Goal: Task Accomplishment & Management: Use online tool/utility

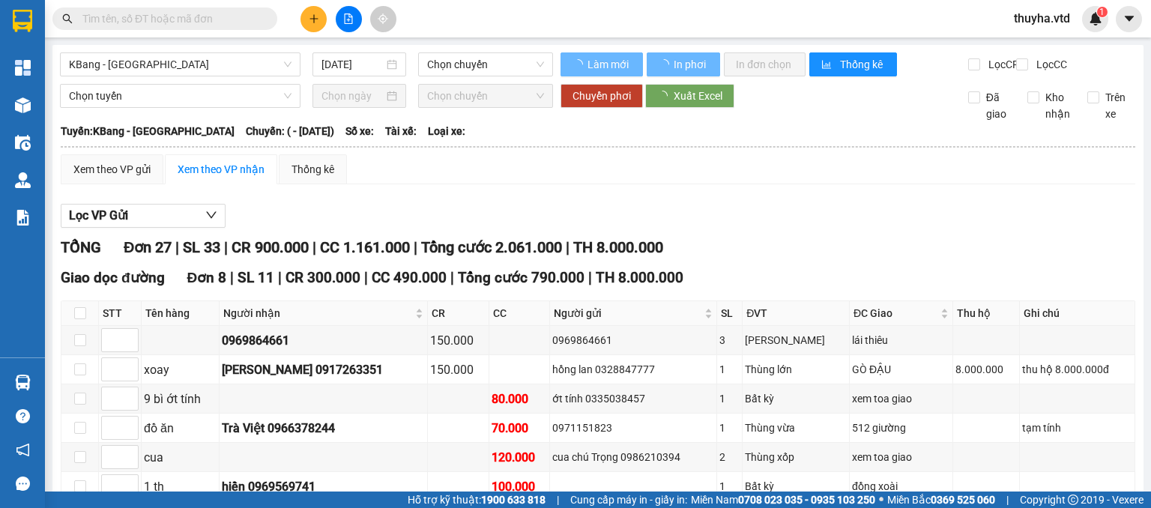
type input "[DATE]"
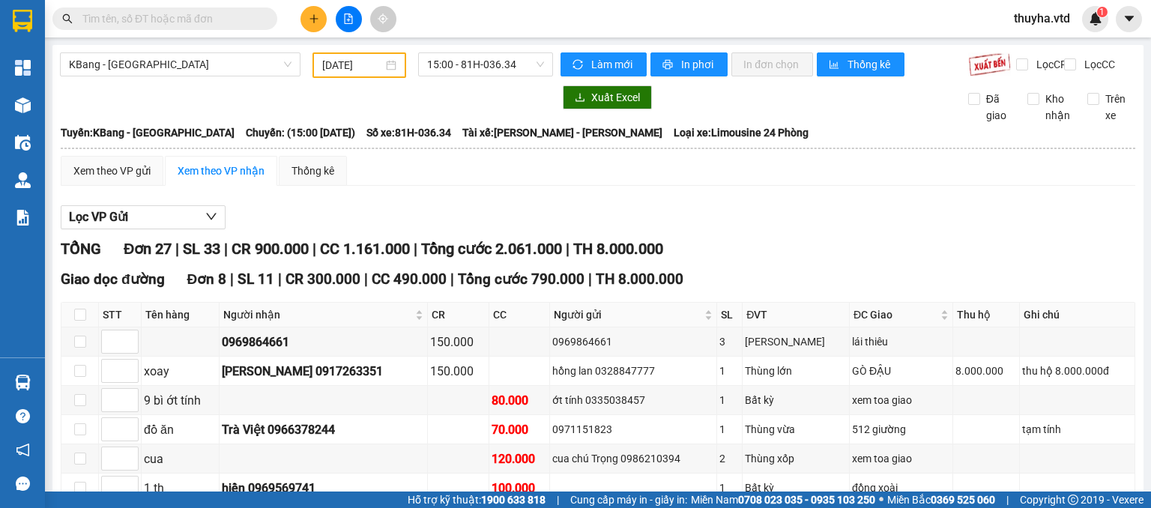
click at [130, 19] on input "text" at bounding box center [170, 18] width 177 height 16
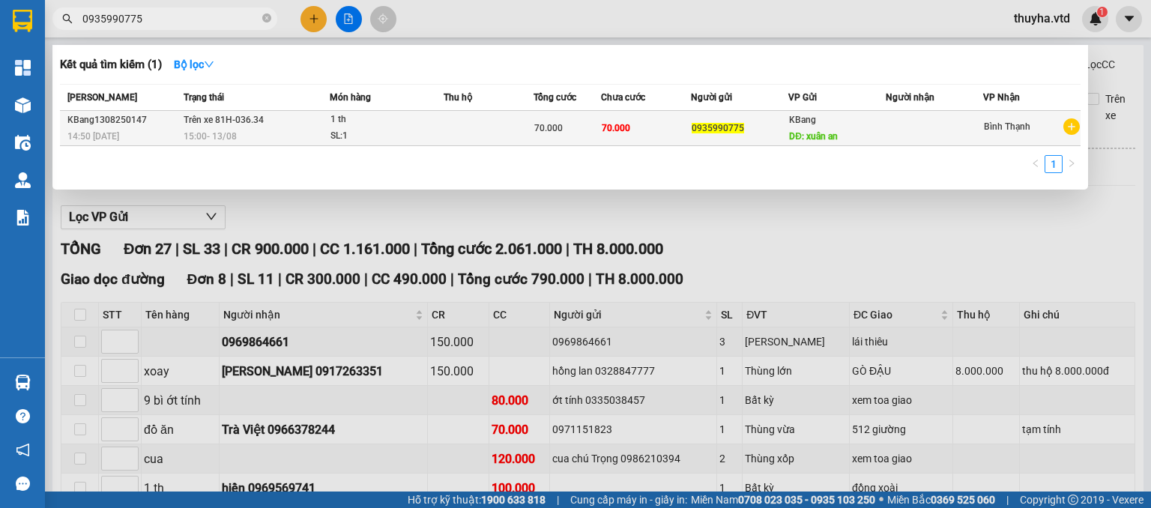
type input "0935990775"
click at [243, 127] on td "Trên xe 81H-036.34 15:00 - 13/08" at bounding box center [255, 128] width 150 height 35
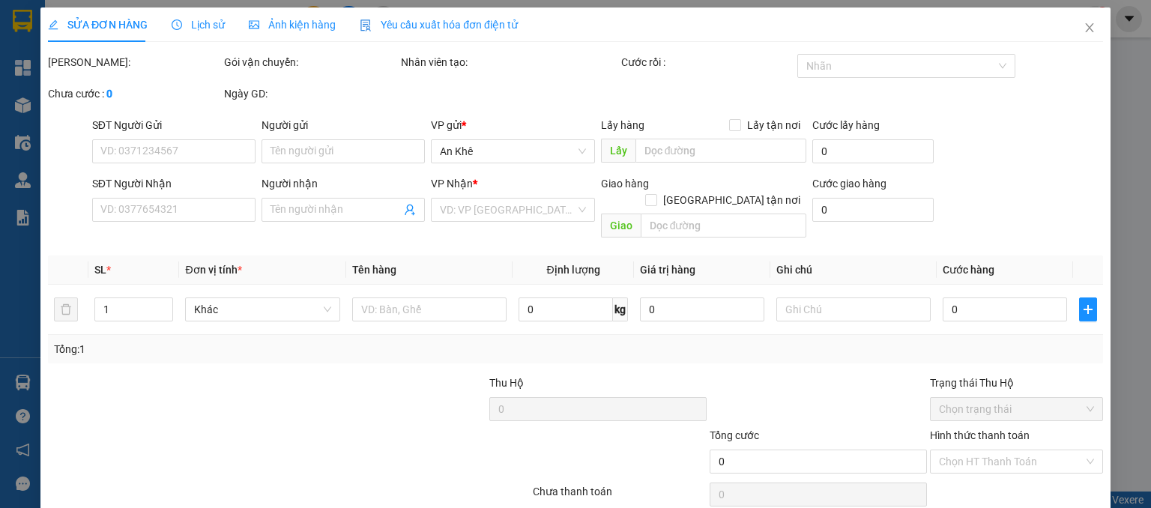
type input "0935990775"
type input "xuân an"
type input "70.000"
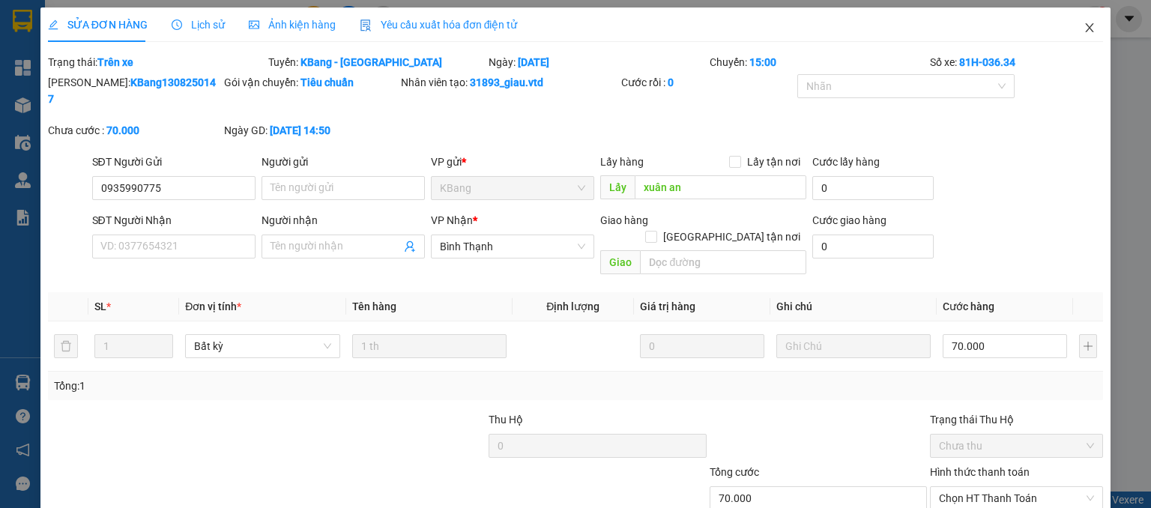
click at [1083, 28] on icon "close" at bounding box center [1089, 28] width 12 height 12
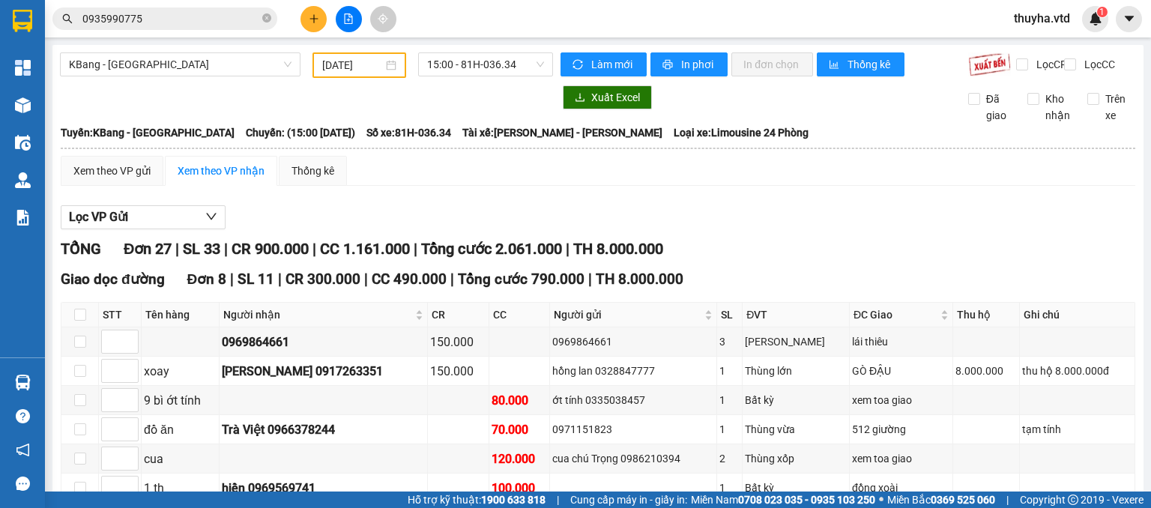
click at [171, 25] on input "0935990775" at bounding box center [170, 18] width 177 height 16
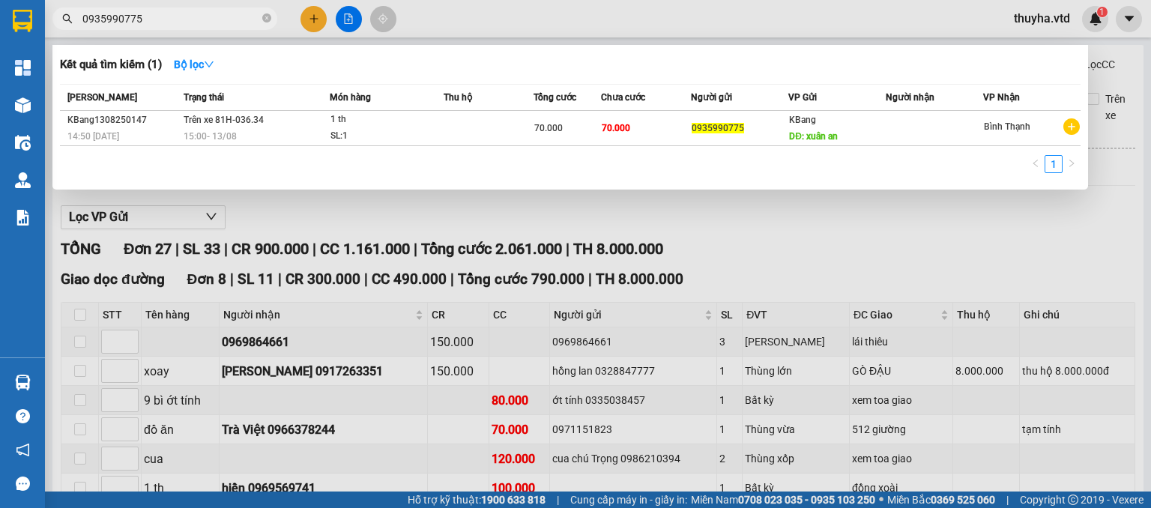
click at [171, 25] on input "0935990775" at bounding box center [170, 18] width 177 height 16
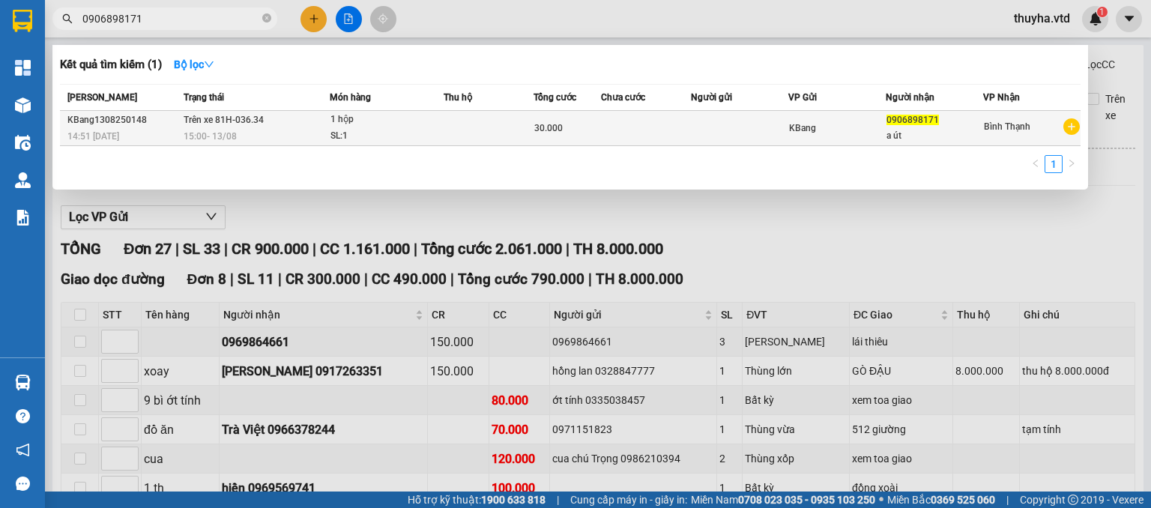
type input "0906898171"
click at [224, 122] on span "Trên xe 81H-036.34" at bounding box center [224, 120] width 80 height 10
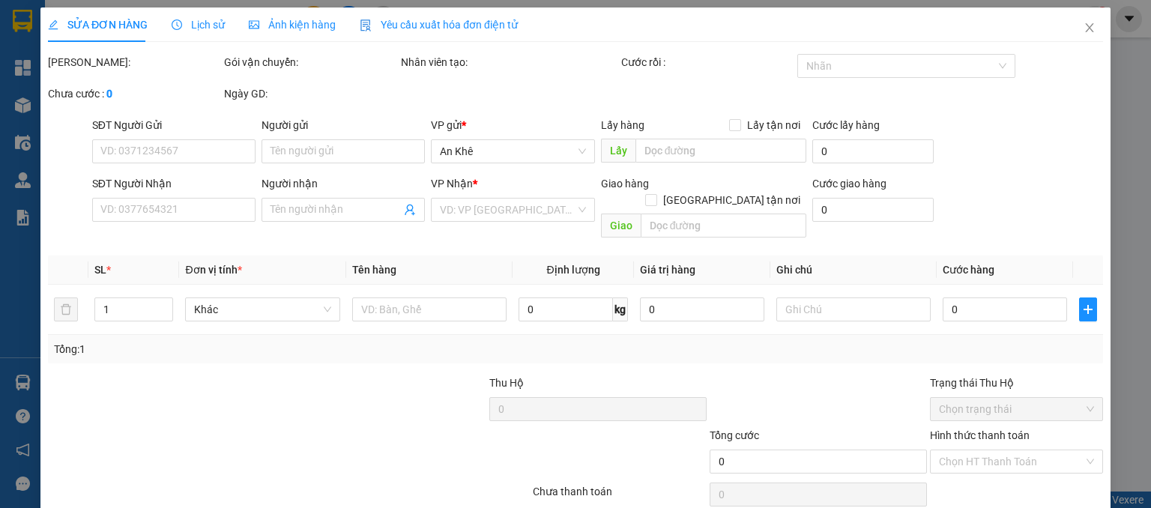
type input "0906898171"
type input "a út"
type input "30.000"
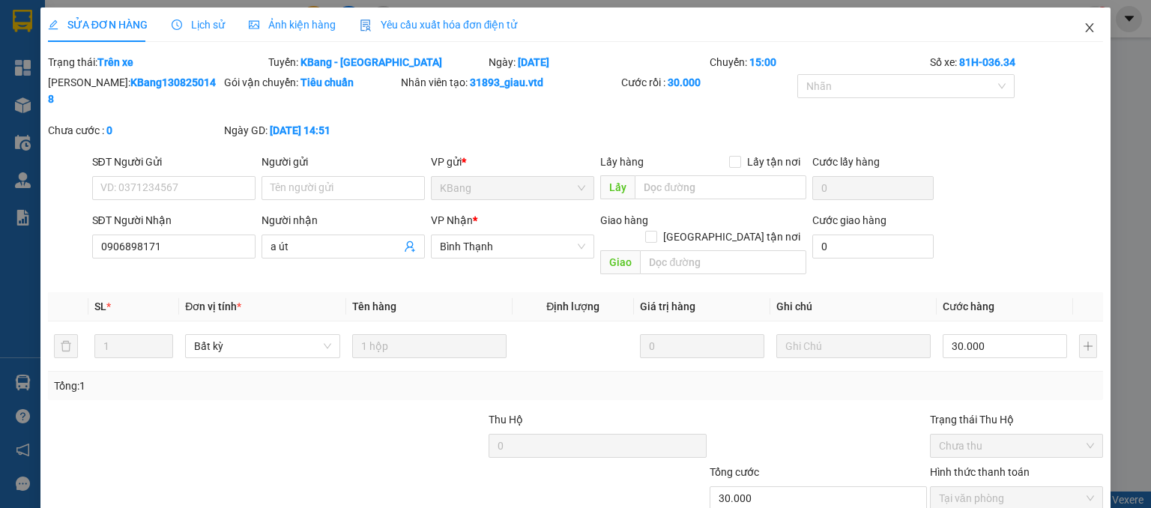
click at [1083, 32] on icon "close" at bounding box center [1089, 28] width 12 height 12
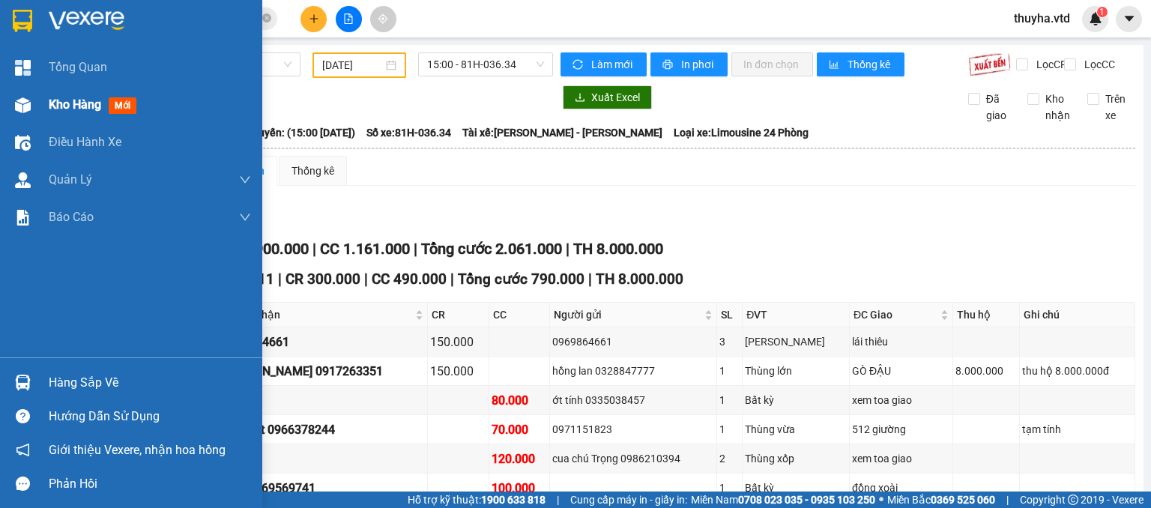
click at [33, 106] on div at bounding box center [23, 105] width 26 height 26
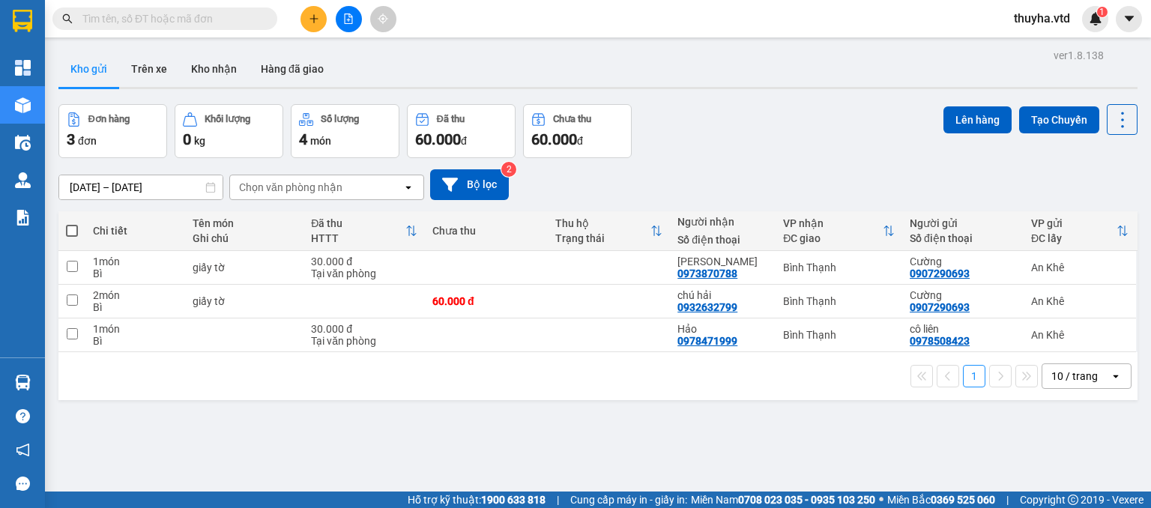
click at [71, 231] on span at bounding box center [72, 231] width 12 height 12
click at [72, 223] on input "checkbox" at bounding box center [72, 223] width 0 height 0
checkbox input "true"
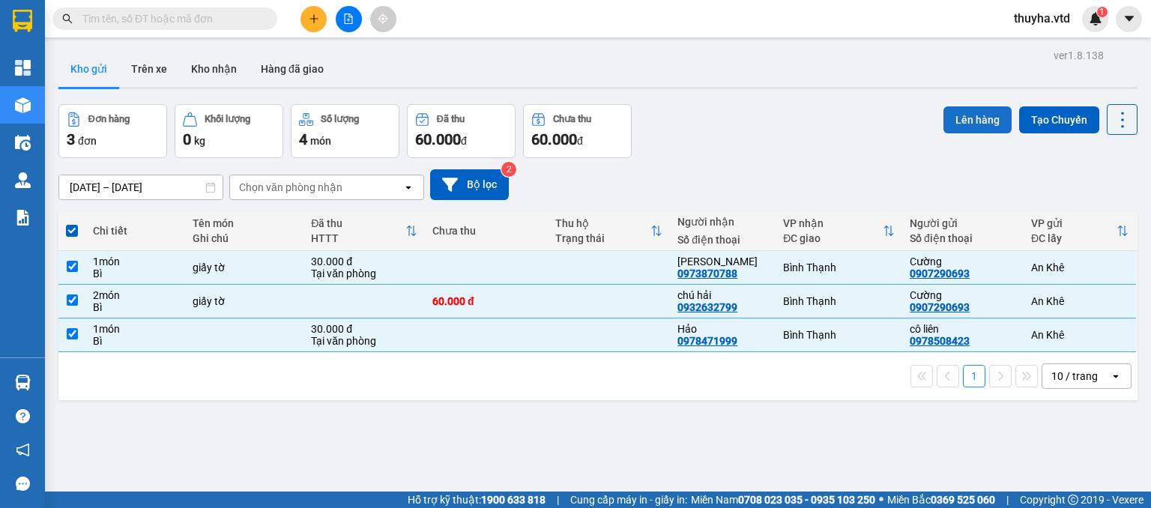
click at [969, 119] on button "Lên hàng" at bounding box center [977, 119] width 68 height 27
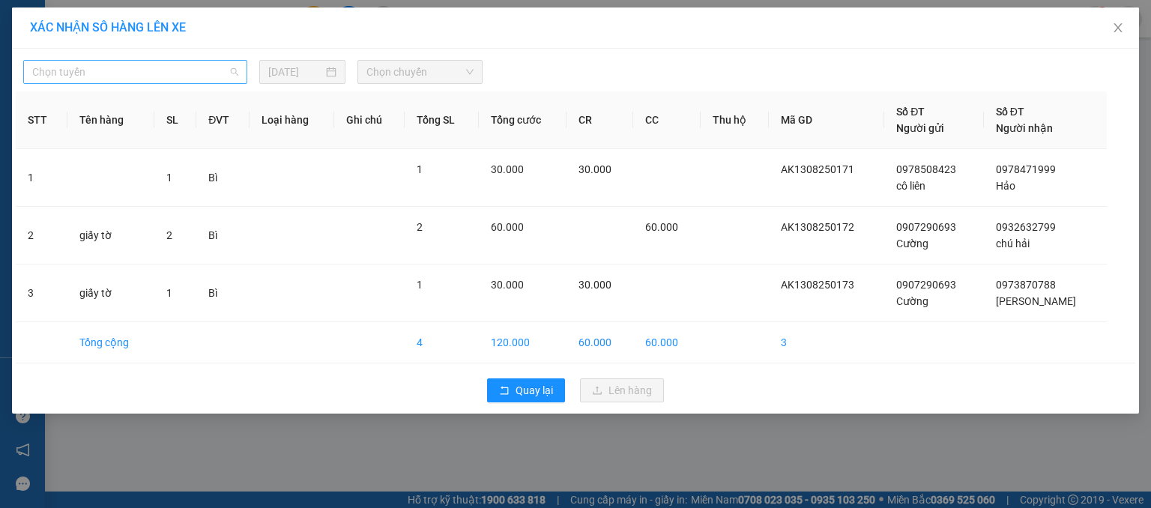
click at [58, 67] on span "Chọn tuyến" at bounding box center [135, 72] width 206 height 22
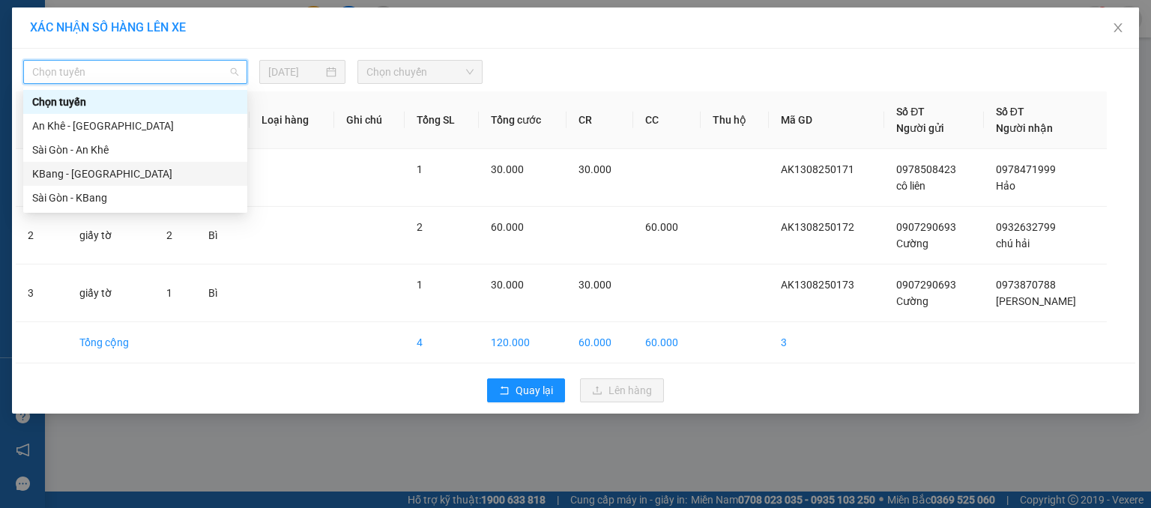
click at [66, 175] on div "KBang - [GEOGRAPHIC_DATA]" at bounding box center [135, 174] width 206 height 16
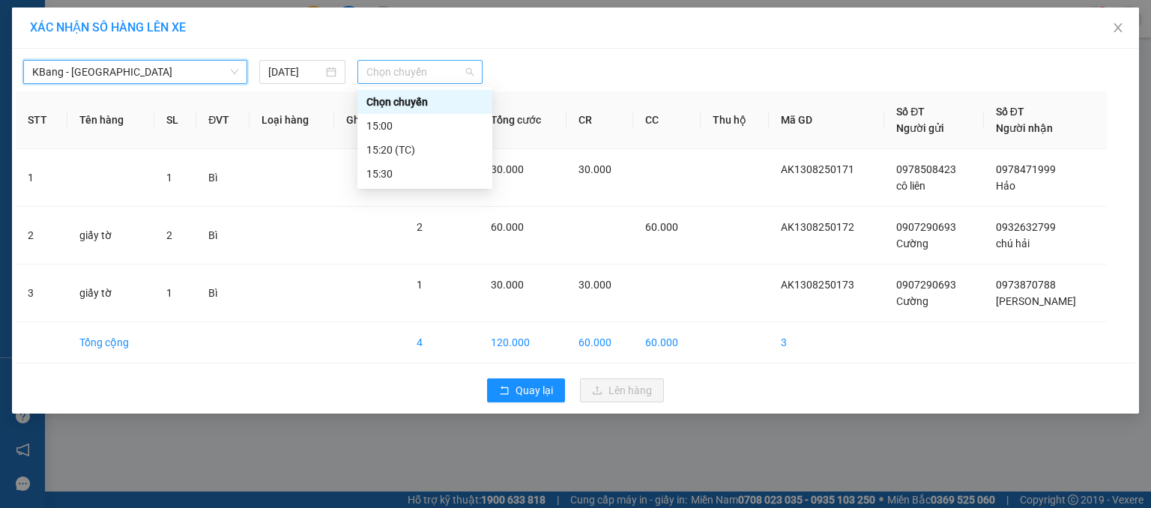
click at [408, 67] on span "Chọn chuyến" at bounding box center [420, 72] width 108 height 22
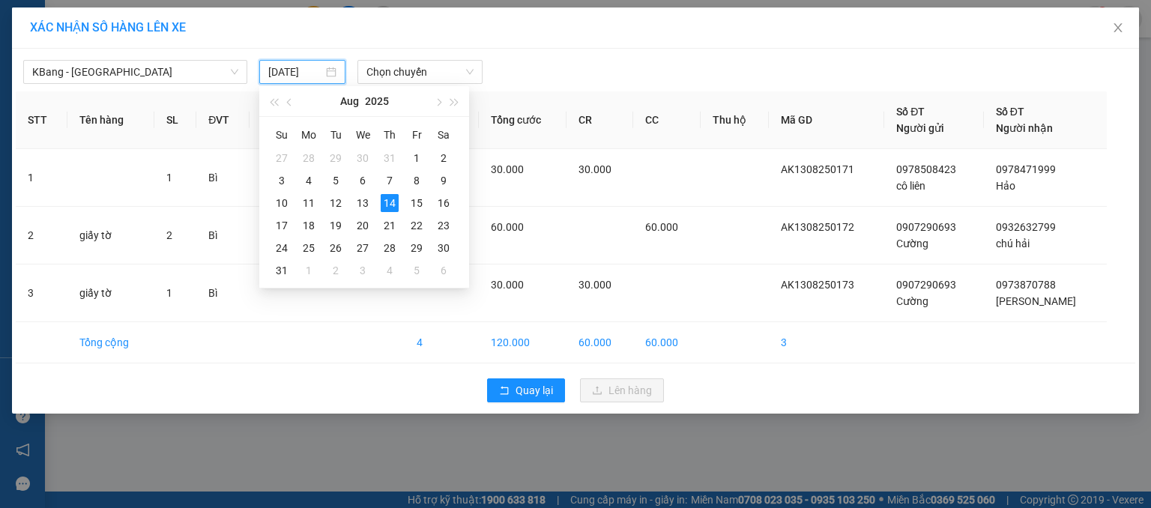
click at [291, 70] on input "[DATE]" at bounding box center [295, 72] width 55 height 16
click at [360, 205] on div "13" at bounding box center [363, 203] width 18 height 18
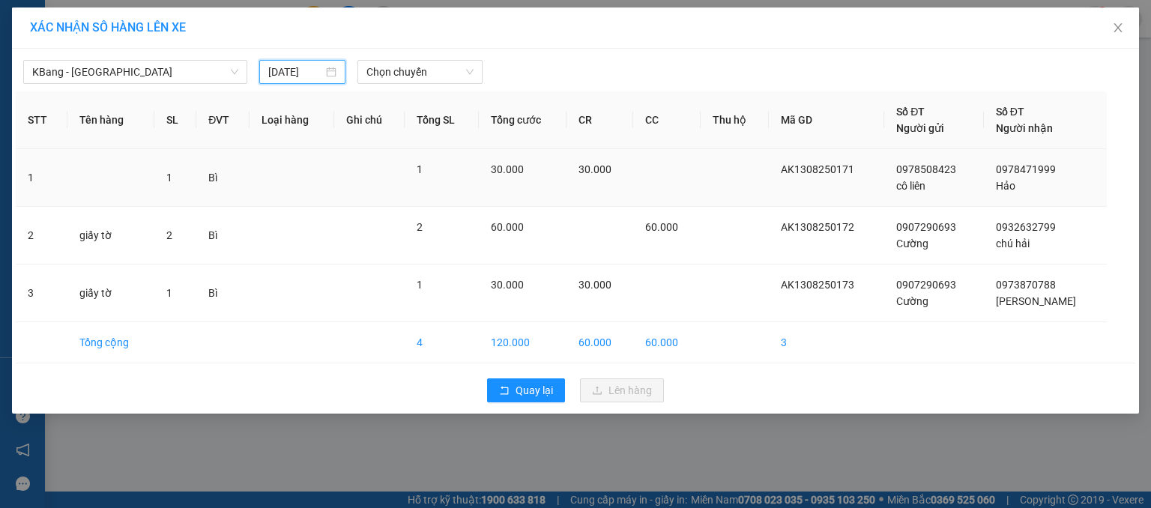
type input "[DATE]"
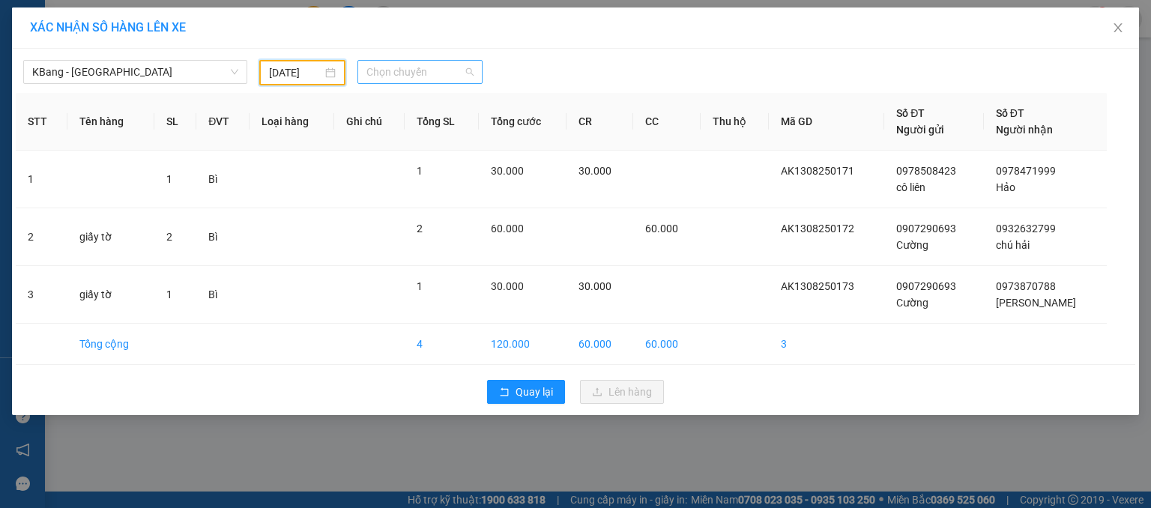
click at [393, 76] on span "Chọn chuyến" at bounding box center [420, 72] width 108 height 22
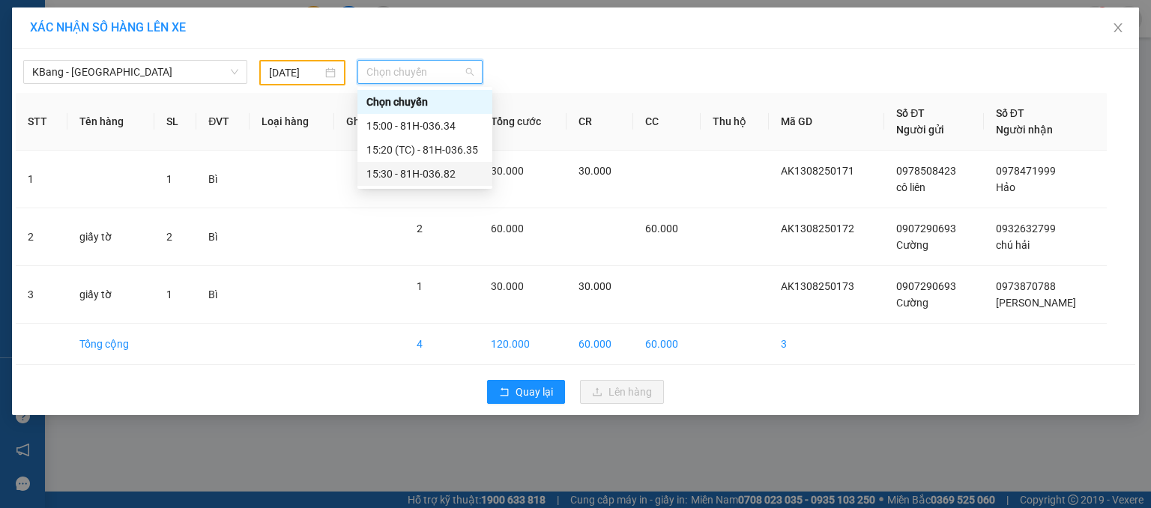
click at [442, 163] on div "15:30 - 81H-036.82" at bounding box center [424, 174] width 135 height 24
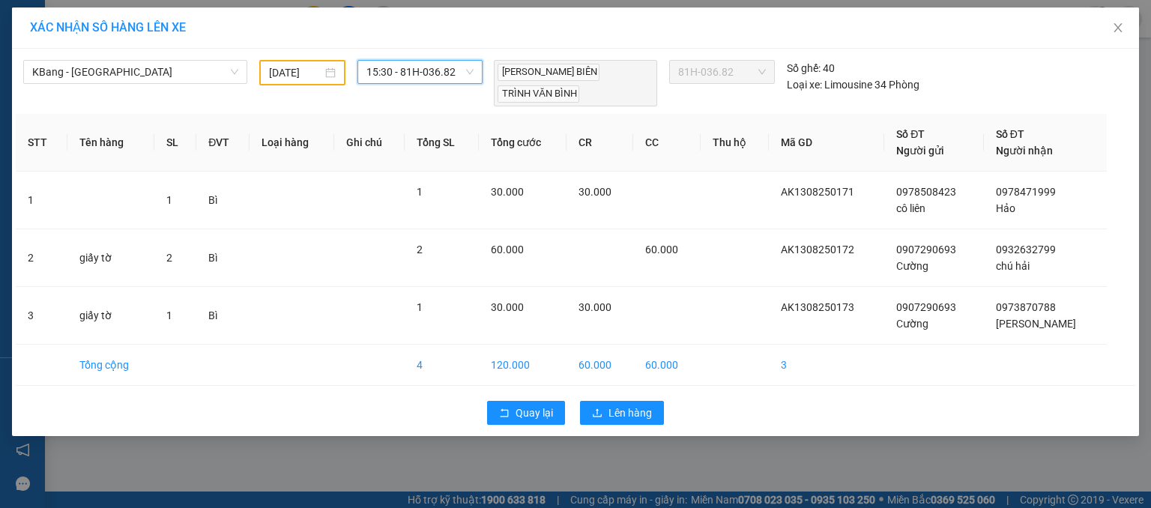
click at [414, 72] on span "15:30 - 81H-036.82" at bounding box center [420, 72] width 108 height 22
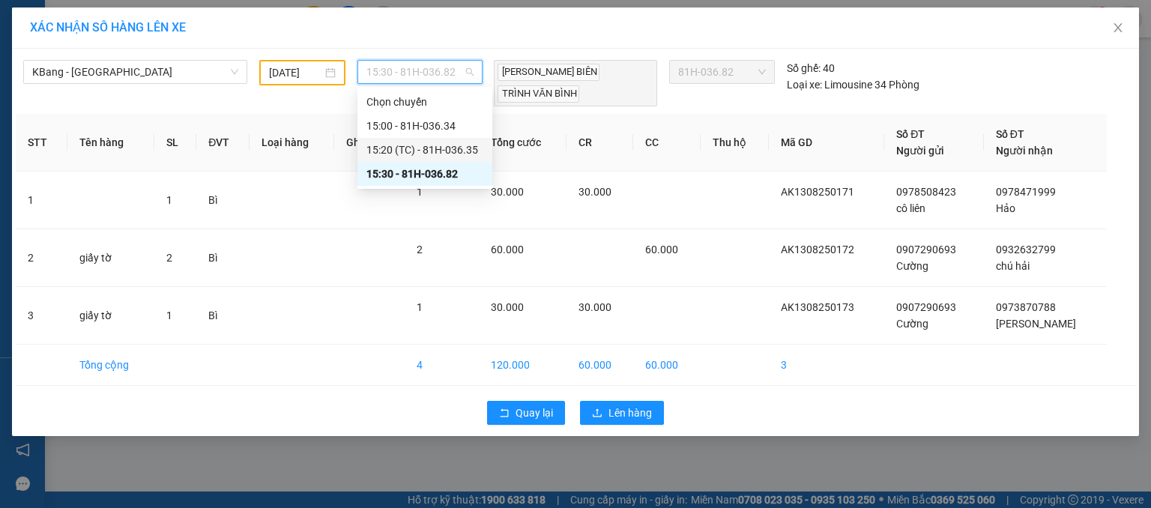
click at [452, 150] on div "15:20 (TC) - 81H-036.35" at bounding box center [424, 150] width 117 height 16
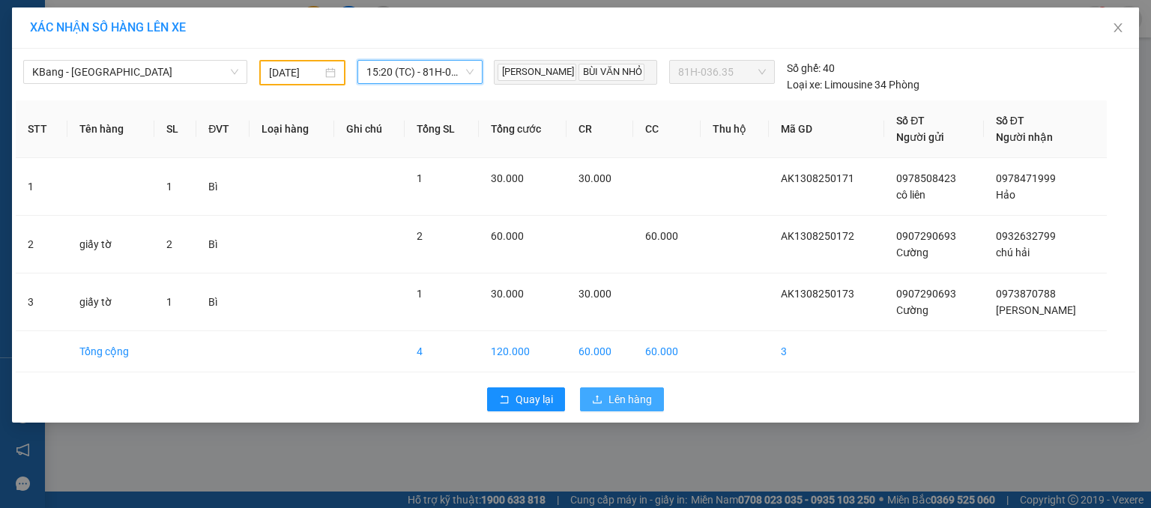
click at [610, 408] on span "Lên hàng" at bounding box center [629, 399] width 43 height 16
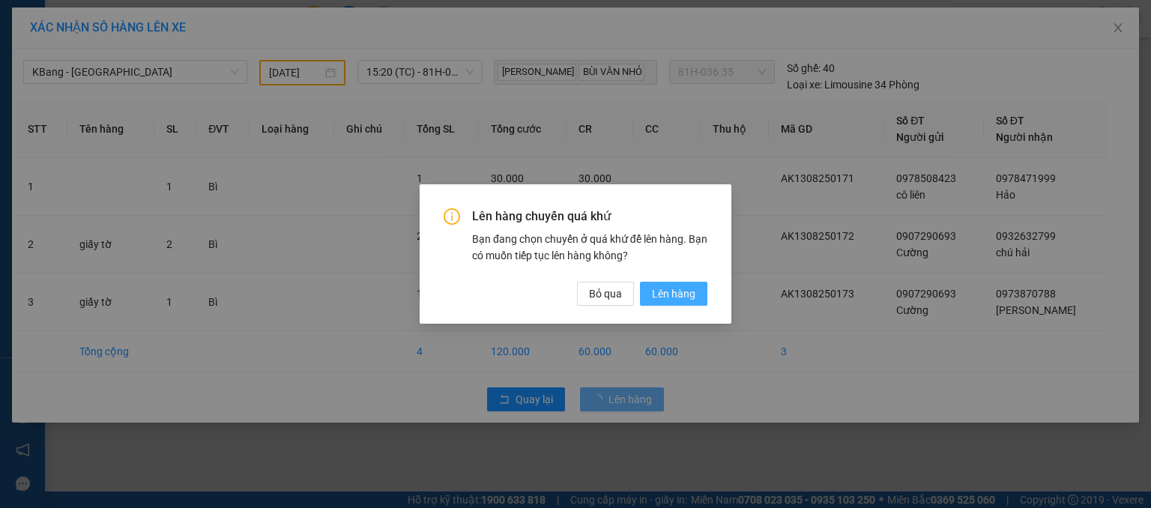
click at [679, 290] on span "Lên hàng" at bounding box center [673, 293] width 43 height 16
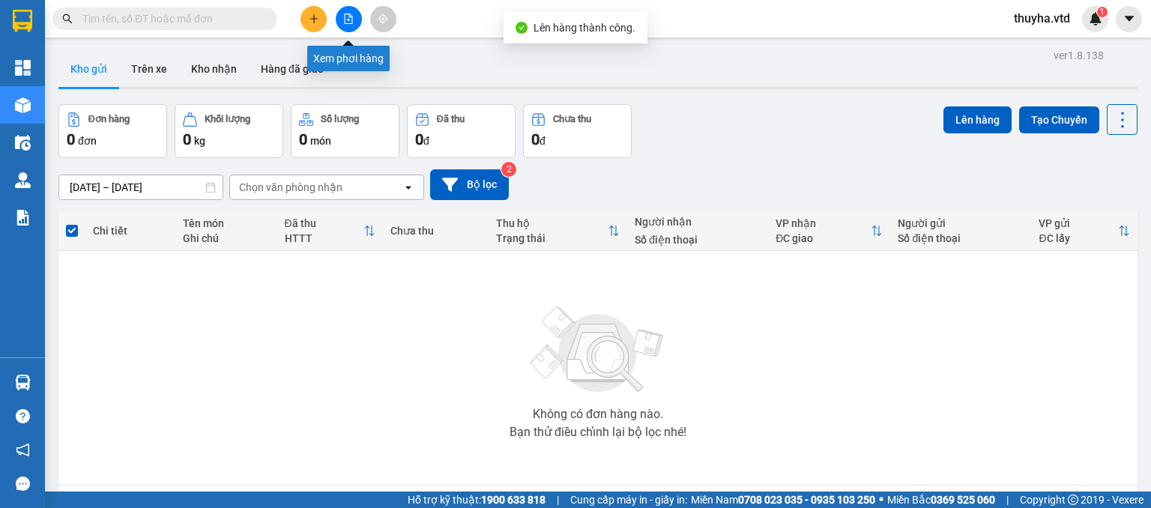
click at [355, 19] on button at bounding box center [349, 19] width 26 height 26
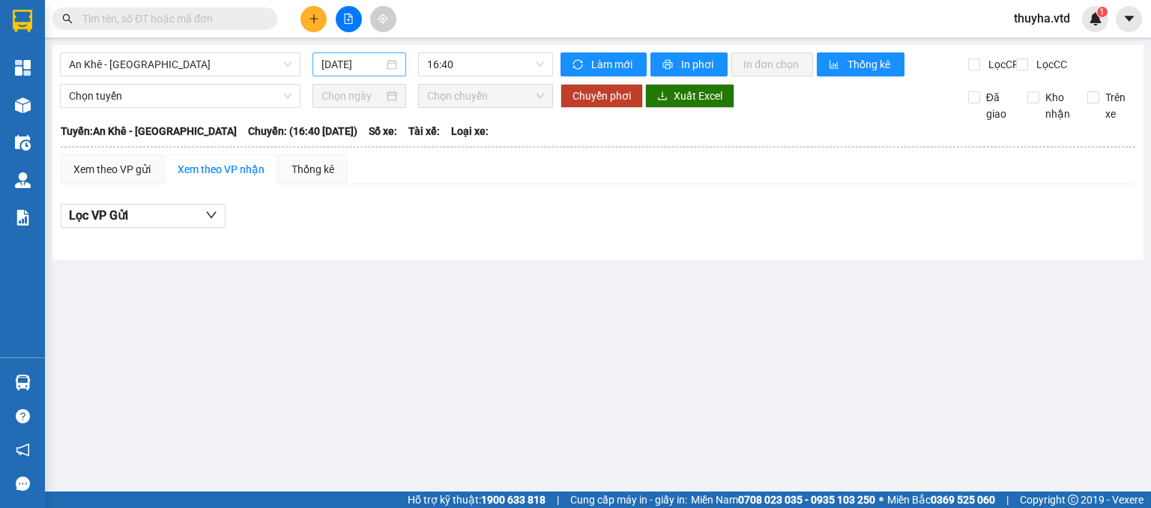
click at [340, 73] on div "[DATE]" at bounding box center [358, 64] width 93 height 24
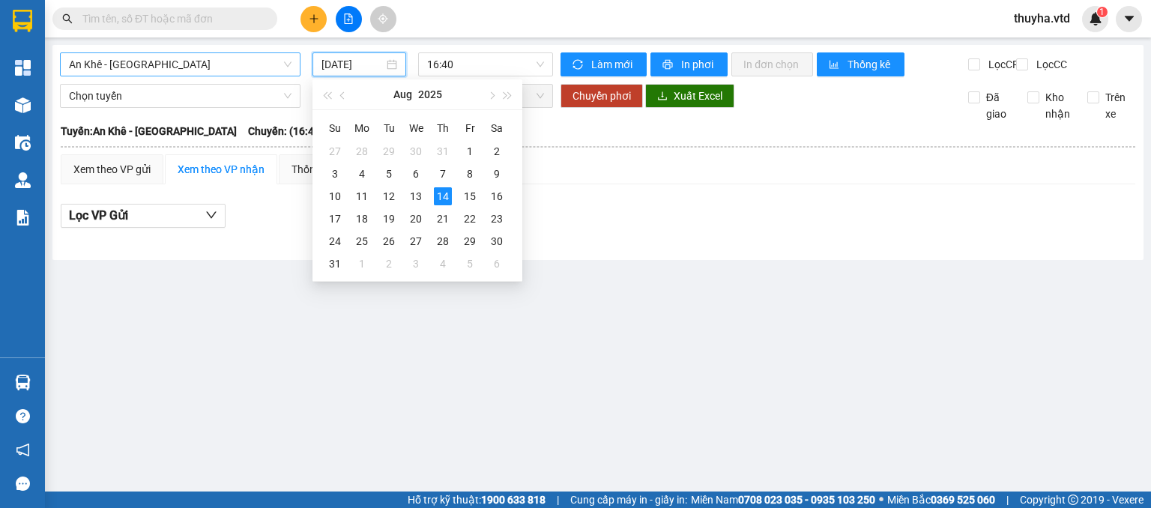
click at [153, 73] on span "An Khê - [GEOGRAPHIC_DATA]" at bounding box center [180, 64] width 222 height 22
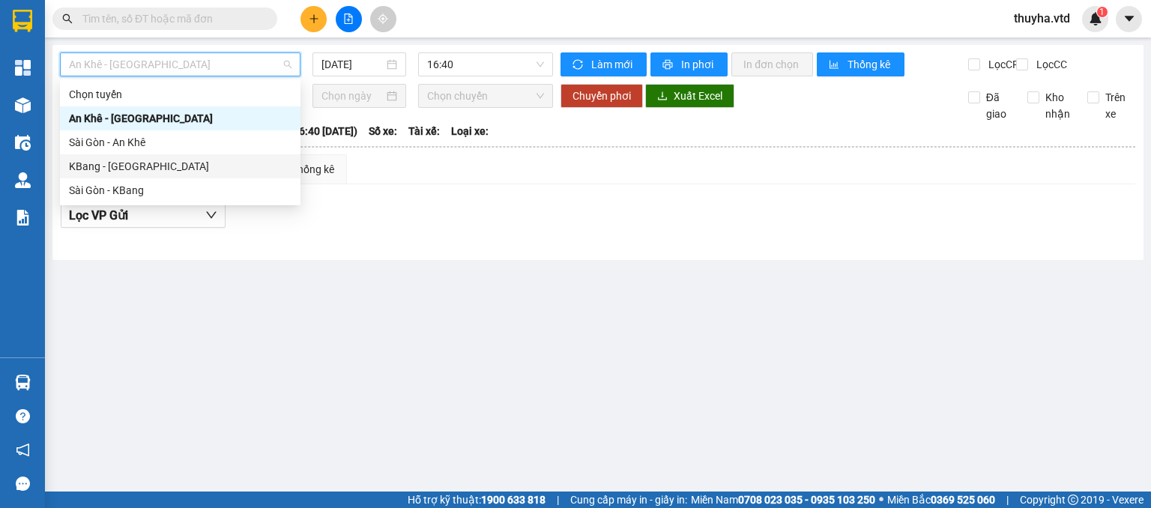
click at [77, 170] on div "KBang - [GEOGRAPHIC_DATA]" at bounding box center [180, 166] width 222 height 16
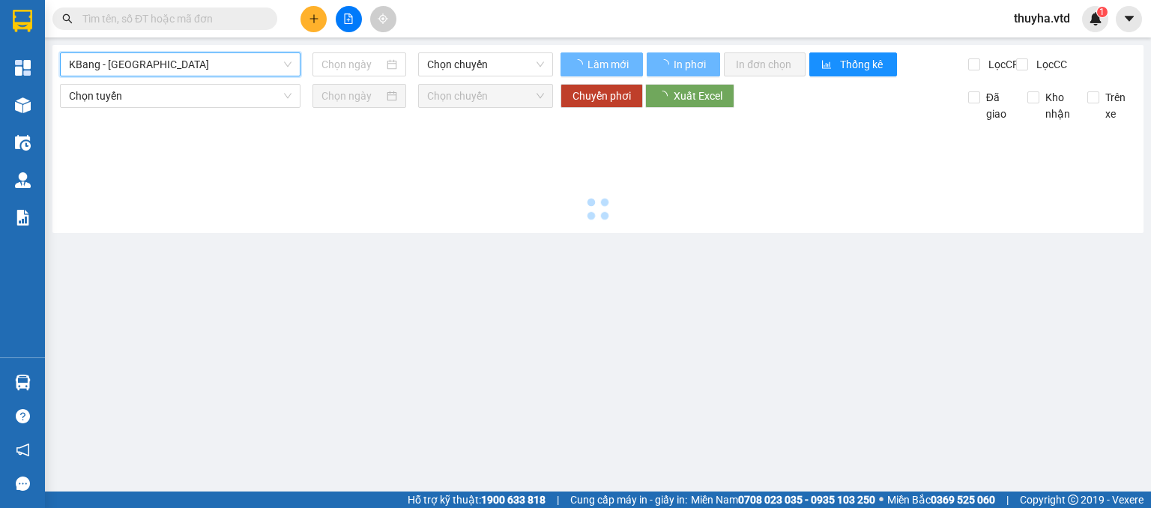
type input "[DATE]"
